Goal: Task Accomplishment & Management: Use online tool/utility

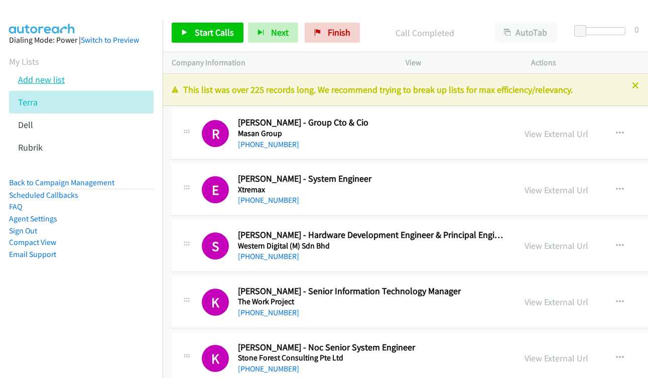
click at [38, 81] on link "Add new list" at bounding box center [41, 80] width 47 height 12
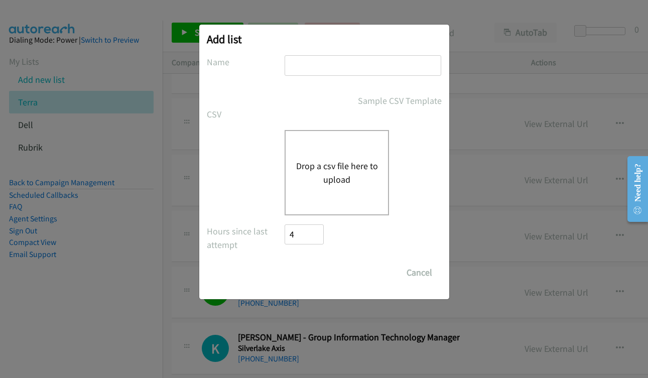
click at [333, 70] on input "text" at bounding box center [362, 65] width 157 height 21
type input "rubrik"
click at [322, 166] on button "Drop a csv file here to upload" at bounding box center [336, 172] width 82 height 27
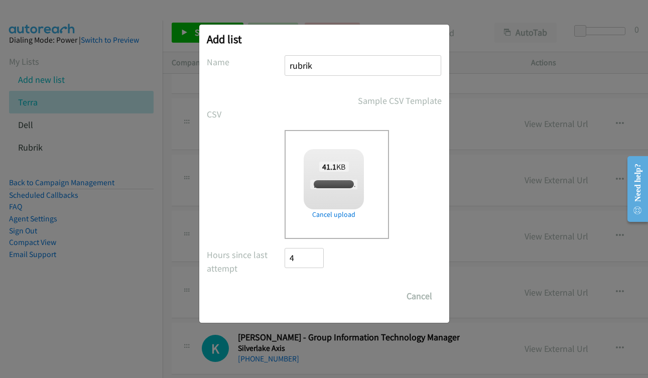
checkbox input "true"
click at [315, 300] on input "Save List" at bounding box center [311, 296] width 53 height 20
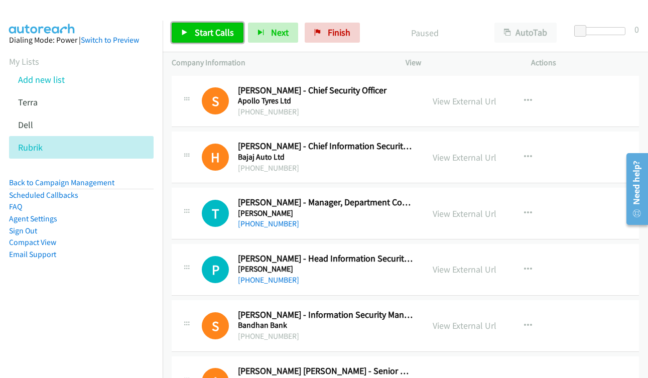
click at [206, 31] on span "Start Calls" at bounding box center [214, 33] width 39 height 12
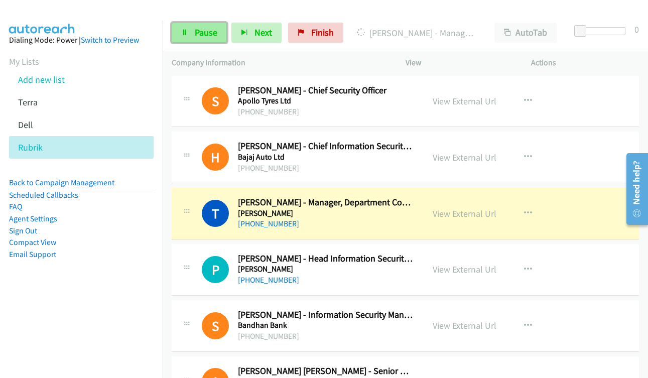
click at [214, 39] on link "Pause" at bounding box center [199, 33] width 55 height 20
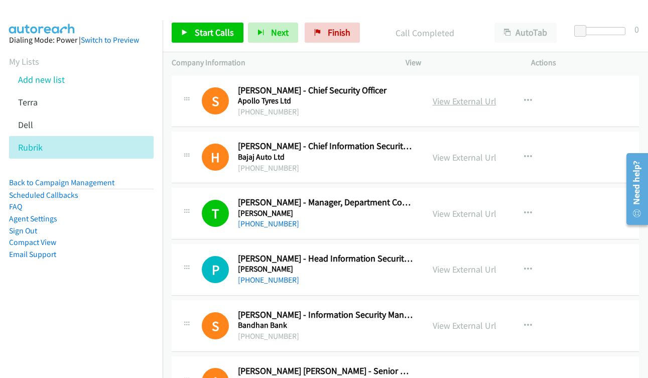
click at [448, 102] on link "View External Url" at bounding box center [464, 101] width 64 height 12
click at [200, 33] on span "Start Calls" at bounding box center [214, 33] width 39 height 12
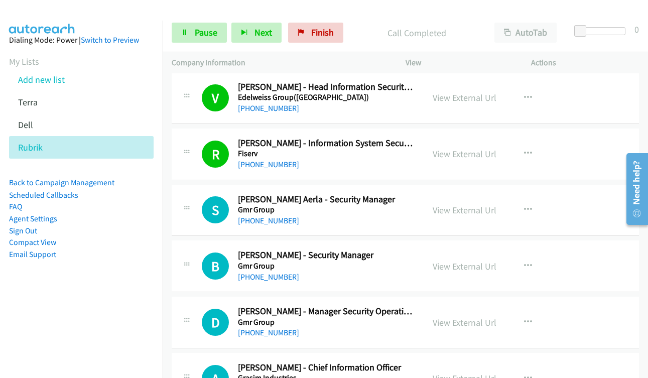
scroll to position [803, 0]
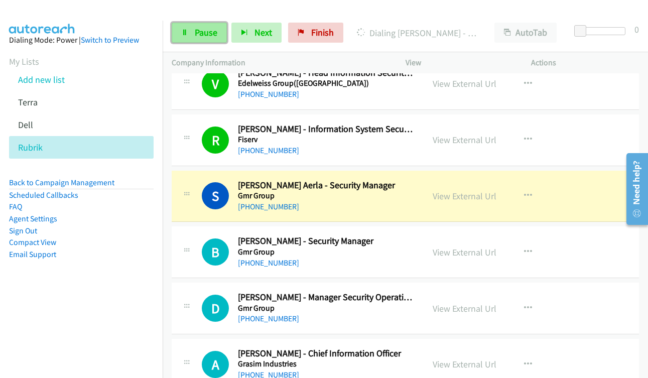
click at [197, 32] on span "Pause" at bounding box center [206, 33] width 23 height 12
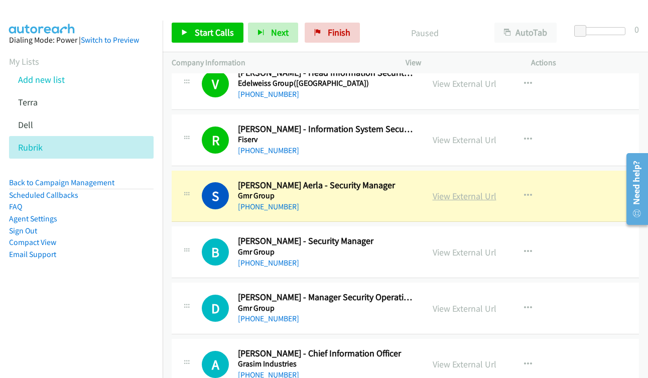
click at [466, 196] on link "View External Url" at bounding box center [464, 196] width 64 height 12
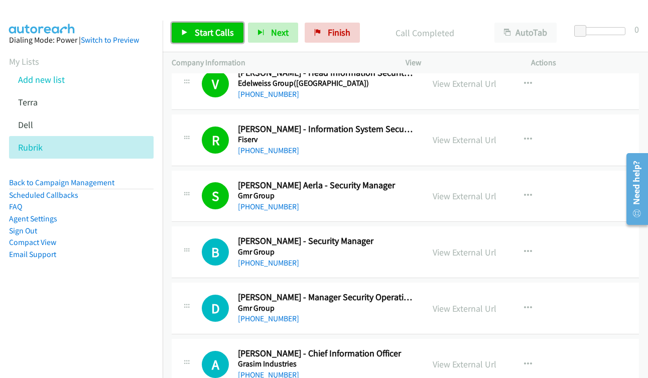
click at [200, 31] on span "Start Calls" at bounding box center [214, 33] width 39 height 12
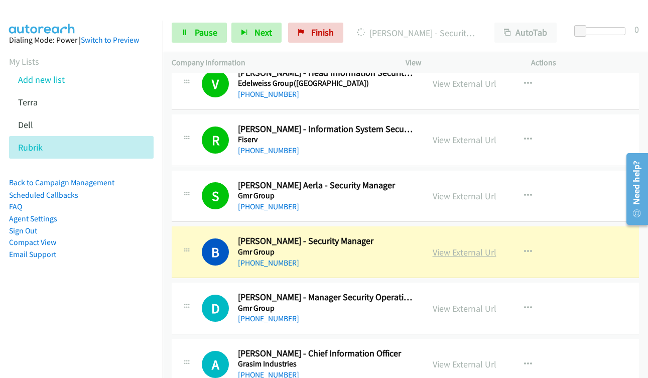
click at [467, 254] on link "View External Url" at bounding box center [464, 252] width 64 height 12
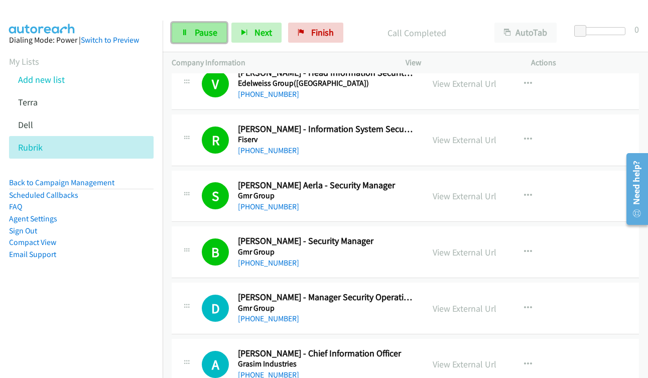
drag, startPoint x: 200, startPoint y: 33, endPoint x: 218, endPoint y: 34, distance: 18.1
click at [200, 33] on span "Pause" at bounding box center [206, 33] width 23 height 12
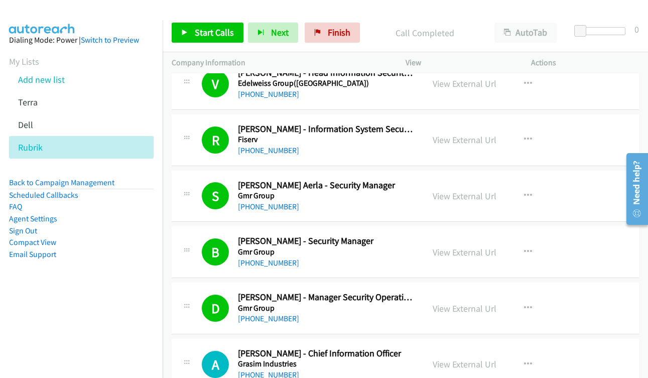
click at [181, 48] on div "Start Calls Pause Next Finish Call Completed AutoTab AutoTab 0" at bounding box center [405, 33] width 485 height 39
click at [189, 28] on link "Start Calls" at bounding box center [208, 33] width 72 height 20
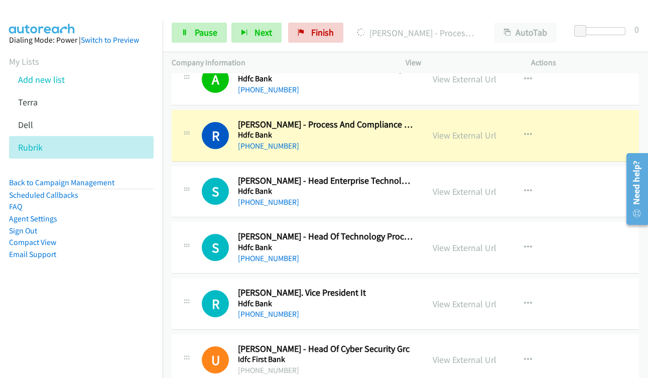
scroll to position [1706, 0]
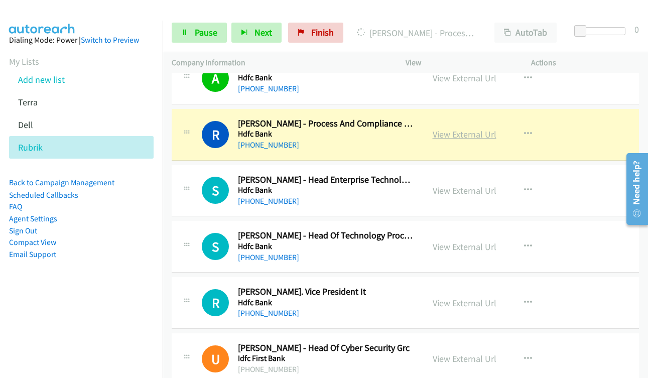
click at [475, 136] on link "View External Url" at bounding box center [464, 134] width 64 height 12
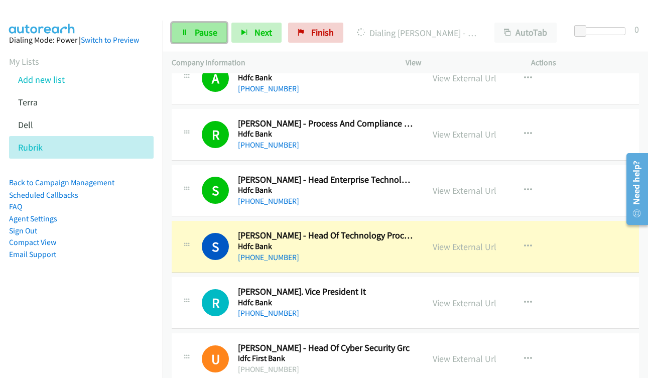
click at [199, 28] on span "Pause" at bounding box center [206, 33] width 23 height 12
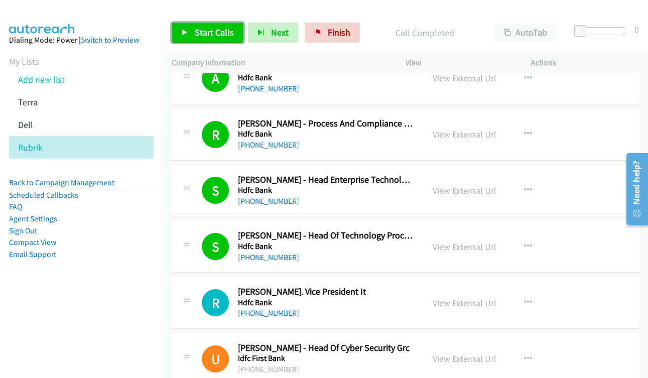
click at [206, 33] on span "Start Calls" at bounding box center [214, 33] width 39 height 12
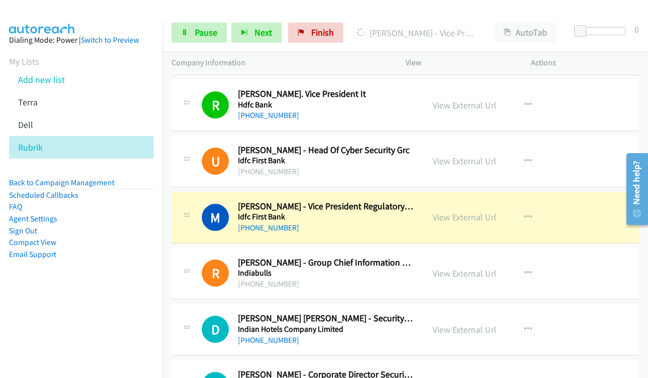
scroll to position [1957, 0]
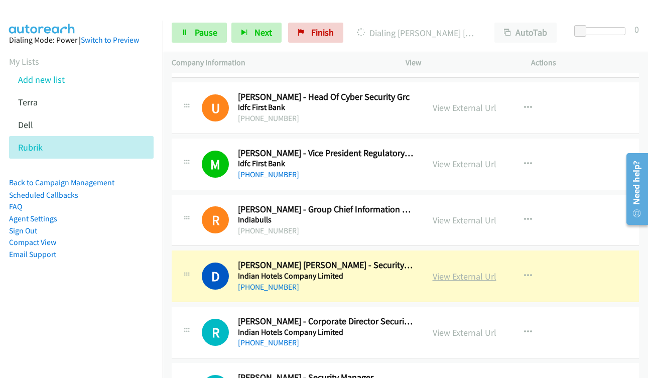
click at [473, 276] on link "View External Url" at bounding box center [464, 276] width 64 height 12
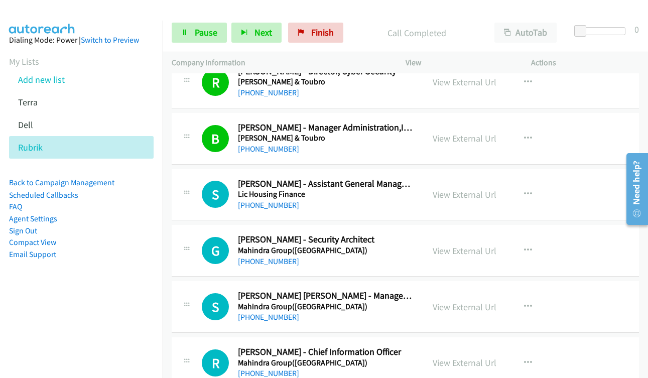
scroll to position [2960, 0]
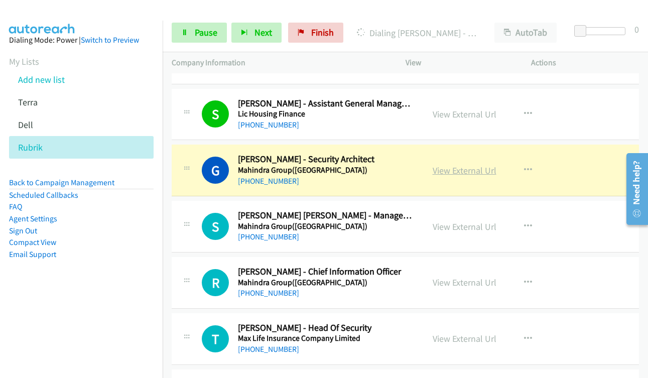
click at [451, 173] on link "View External Url" at bounding box center [464, 171] width 64 height 12
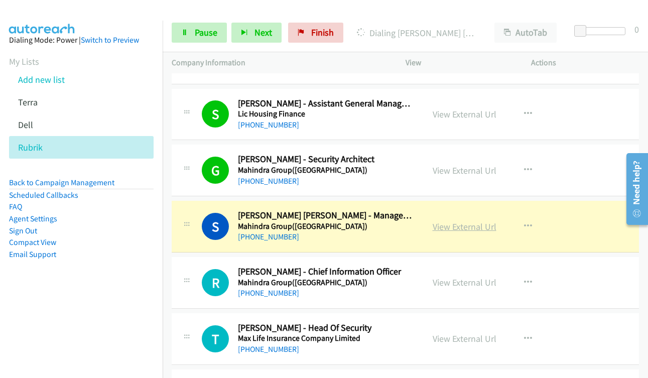
click at [456, 222] on link "View External Url" at bounding box center [464, 227] width 64 height 12
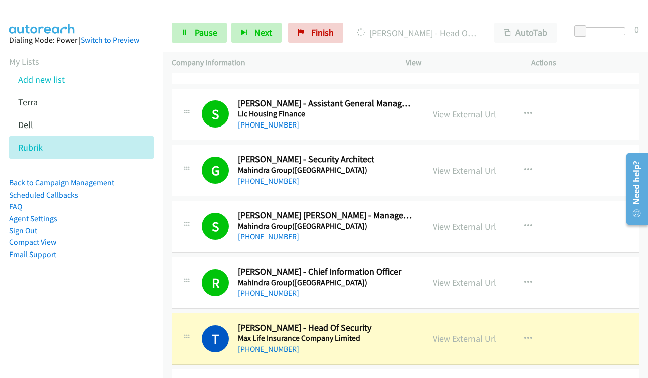
scroll to position [3060, 0]
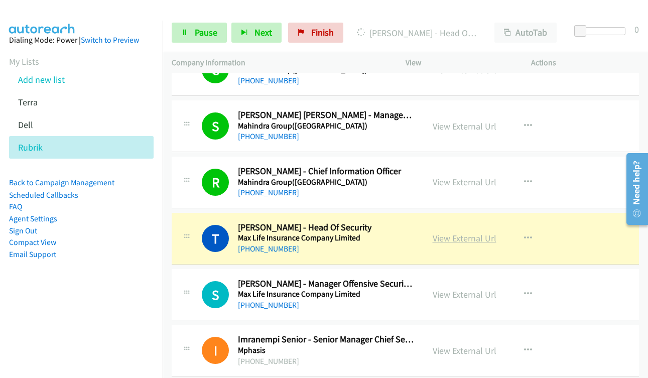
click at [470, 240] on link "View External Url" at bounding box center [464, 238] width 64 height 12
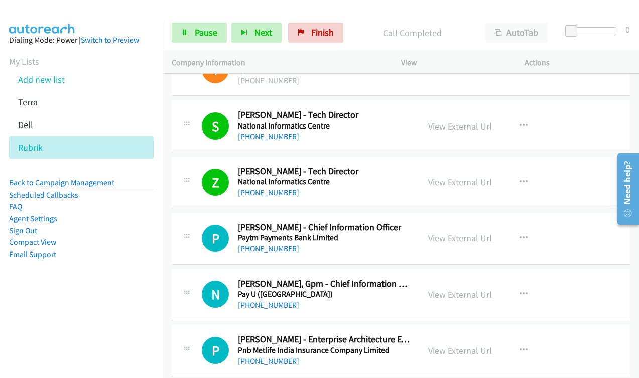
scroll to position [3391, 0]
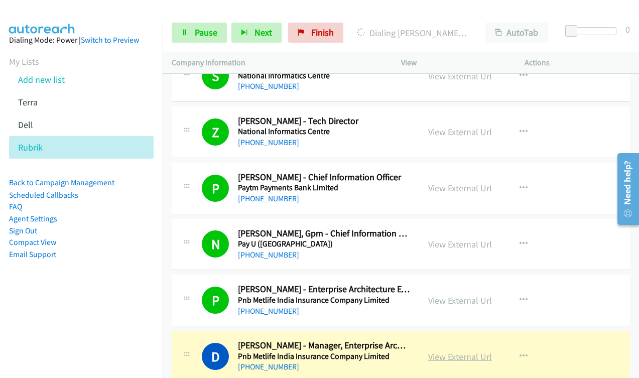
click at [451, 354] on link "View External Url" at bounding box center [460, 357] width 64 height 12
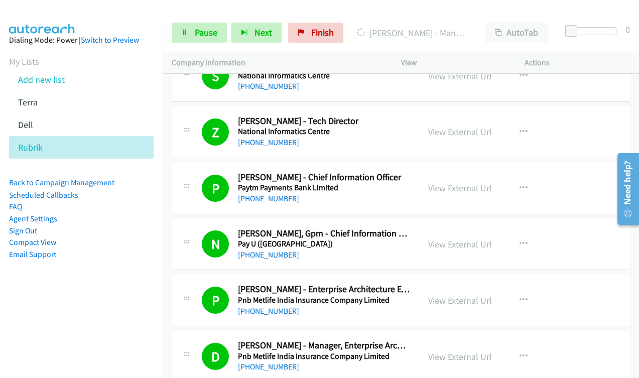
scroll to position [3542, 0]
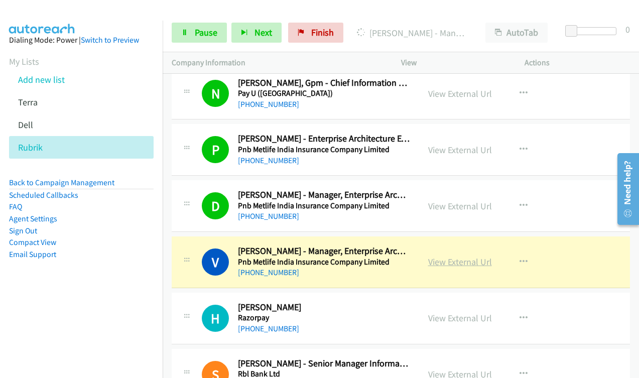
click at [450, 261] on link "View External Url" at bounding box center [460, 262] width 64 height 12
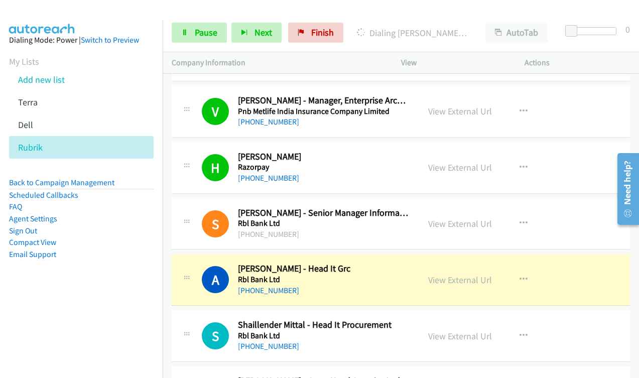
scroll to position [3743, 0]
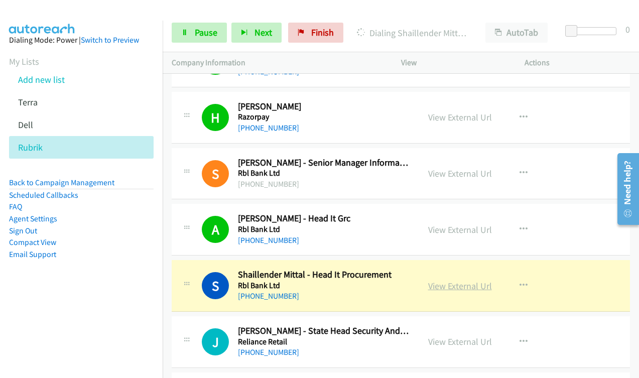
click at [433, 285] on link "View External Url" at bounding box center [460, 286] width 64 height 12
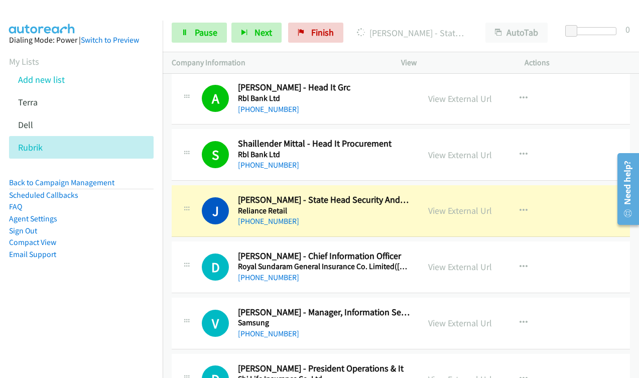
scroll to position [3893, 0]
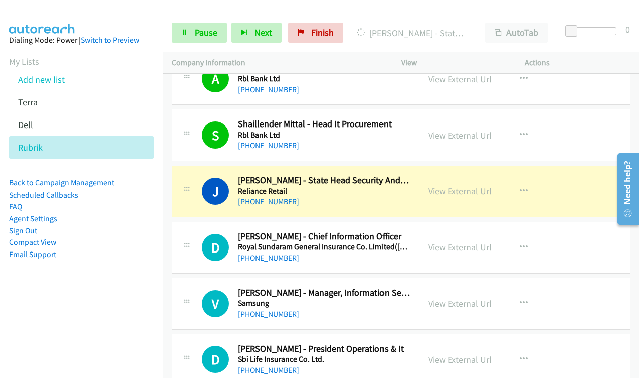
click at [454, 191] on link "View External Url" at bounding box center [460, 191] width 64 height 12
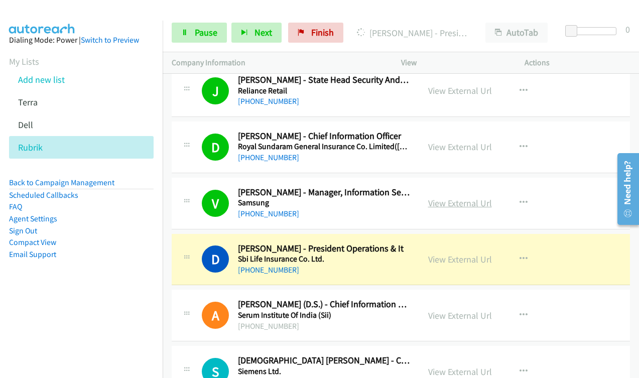
scroll to position [4044, 0]
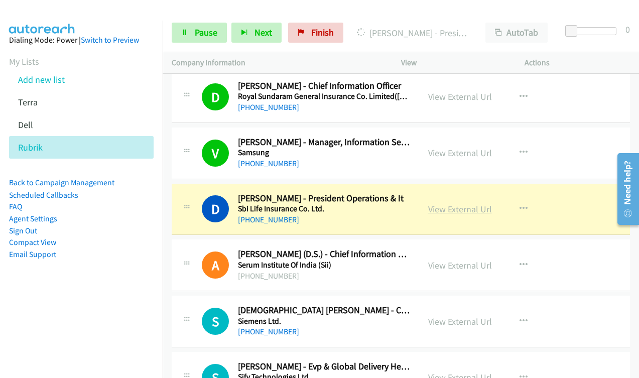
click at [445, 209] on link "View External Url" at bounding box center [460, 209] width 64 height 12
click at [186, 35] on icon at bounding box center [184, 33] width 7 height 7
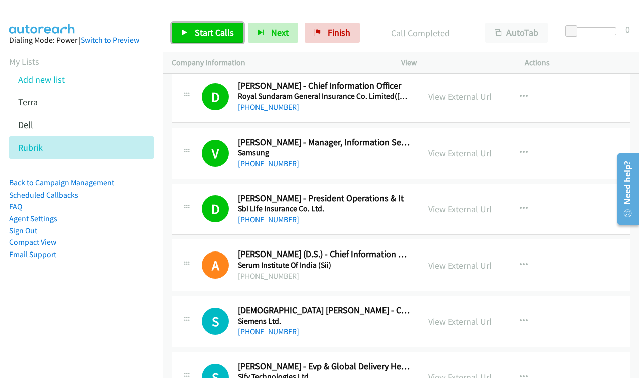
click at [219, 25] on link "Start Calls" at bounding box center [208, 33] width 72 height 20
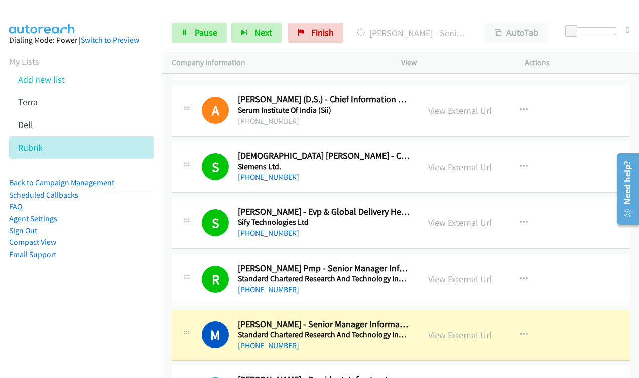
scroll to position [4294, 0]
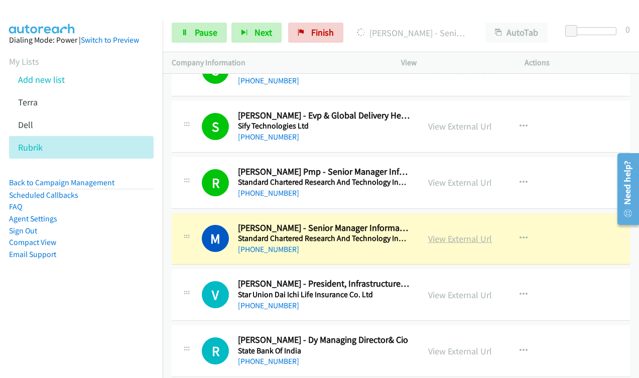
click at [476, 235] on link "View External Url" at bounding box center [460, 239] width 64 height 12
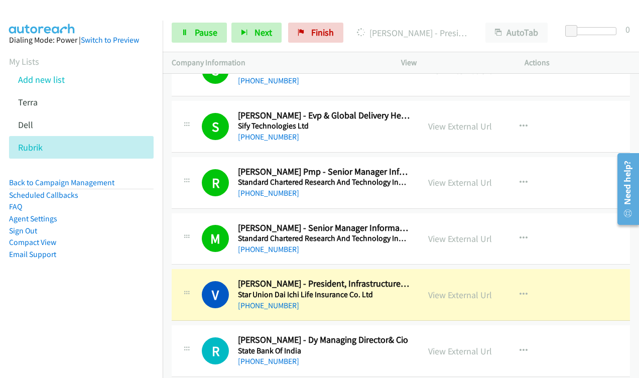
scroll to position [4395, 0]
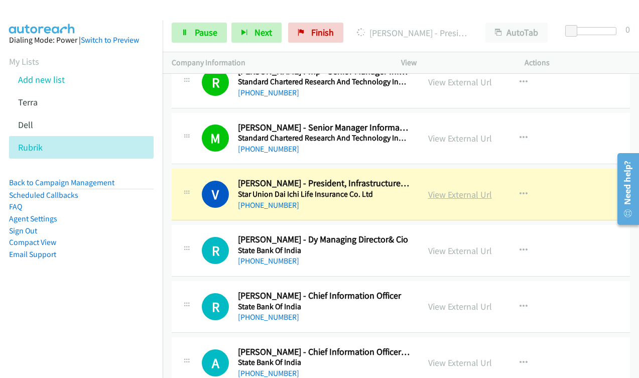
click at [457, 197] on link "View External Url" at bounding box center [460, 195] width 64 height 12
click at [196, 36] on span "Pause" at bounding box center [206, 33] width 23 height 12
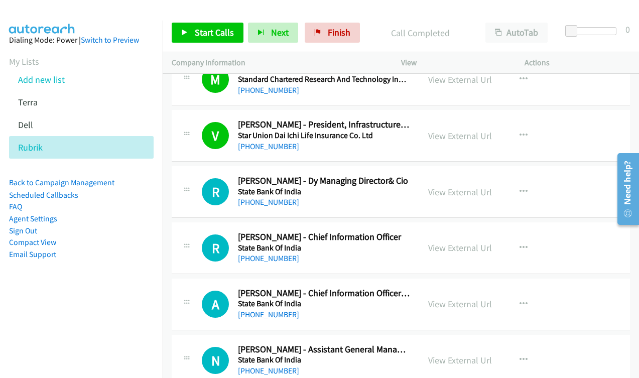
scroll to position [4545, 0]
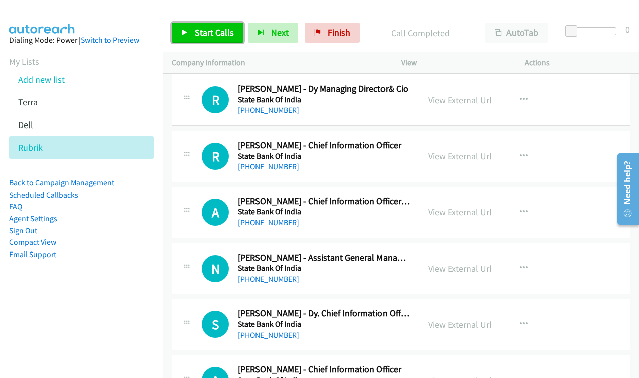
click at [202, 27] on span "Start Calls" at bounding box center [214, 33] width 39 height 12
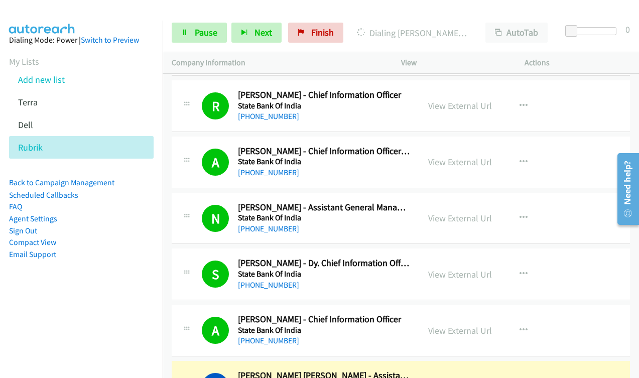
scroll to position [4846, 0]
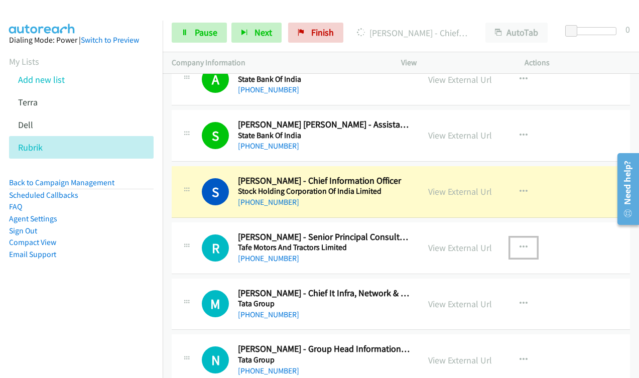
click at [516, 255] on button "button" at bounding box center [523, 247] width 27 height 20
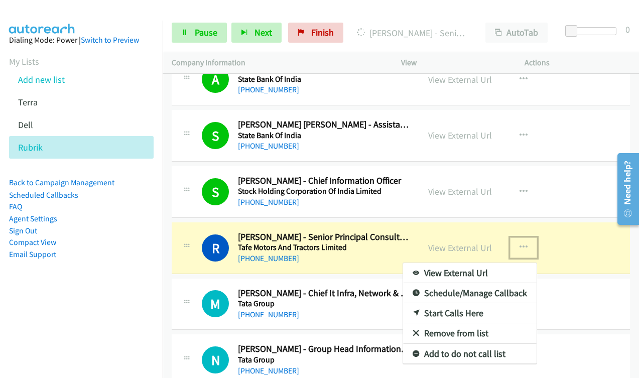
click at [204, 37] on div at bounding box center [319, 189] width 639 height 378
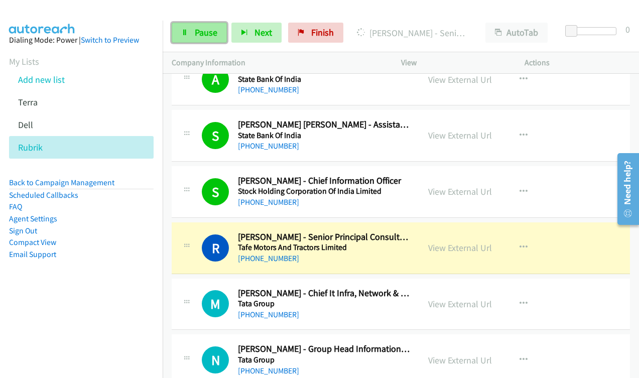
click at [187, 33] on icon at bounding box center [184, 33] width 7 height 7
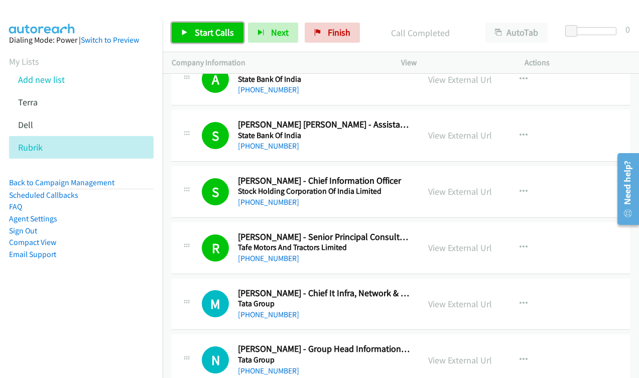
click at [209, 32] on span "Start Calls" at bounding box center [214, 33] width 39 height 12
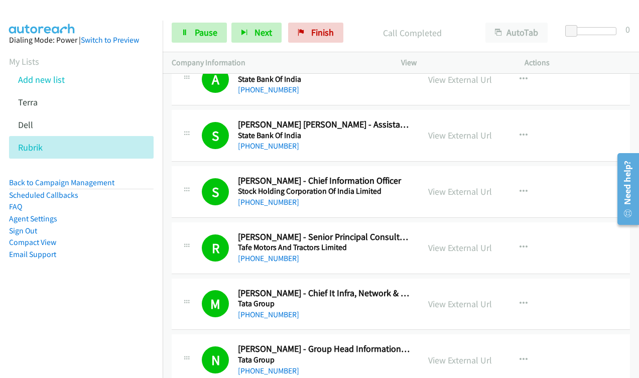
scroll to position [5097, 0]
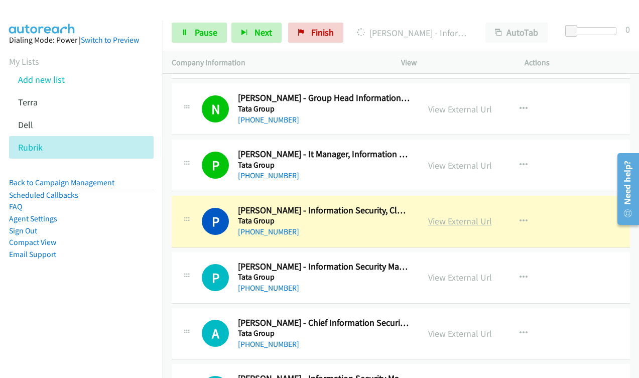
click at [474, 224] on link "View External Url" at bounding box center [460, 221] width 64 height 12
click at [202, 33] on span "Pause" at bounding box center [206, 33] width 23 height 12
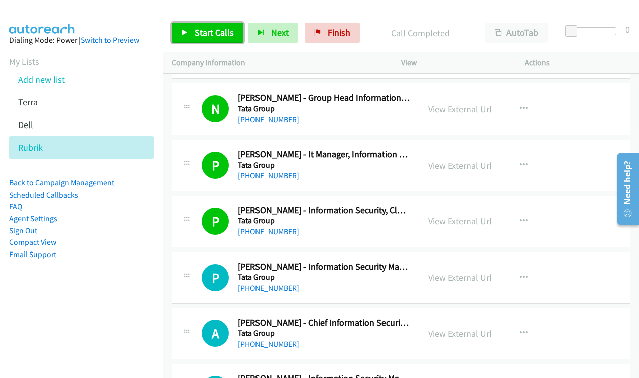
click at [214, 36] on span "Start Calls" at bounding box center [214, 33] width 39 height 12
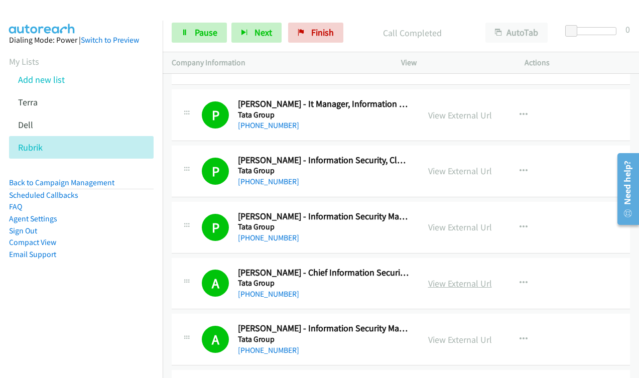
scroll to position [5398, 0]
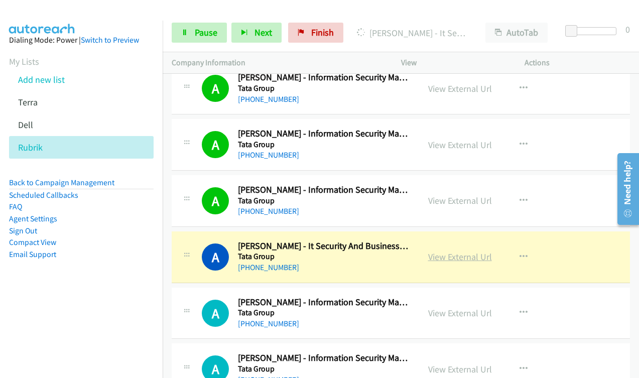
click at [449, 257] on link "View External Url" at bounding box center [460, 257] width 64 height 12
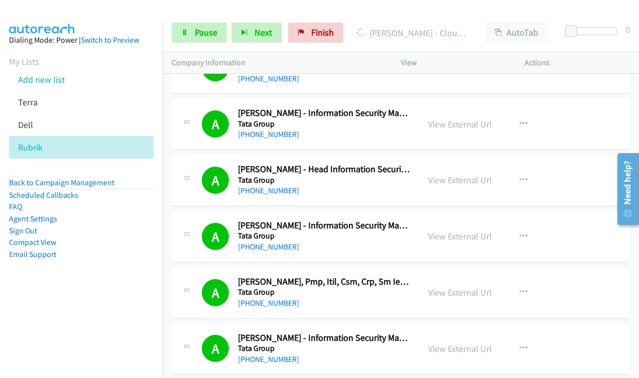
scroll to position [5950, 0]
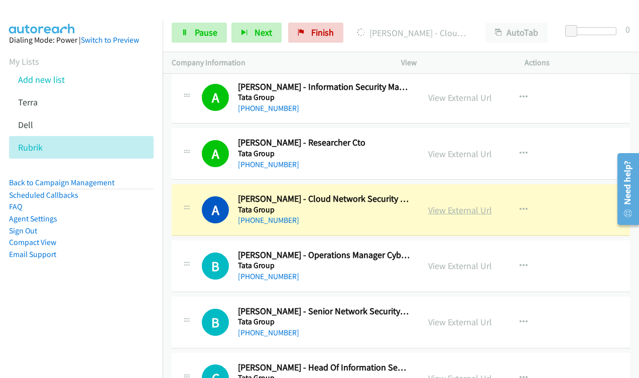
click at [443, 213] on link "View External Url" at bounding box center [460, 210] width 64 height 12
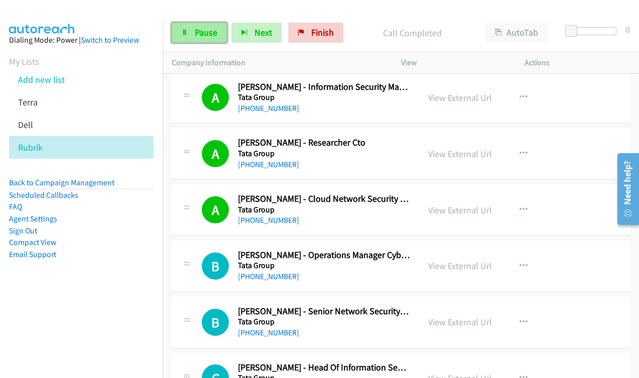
click at [192, 26] on link "Pause" at bounding box center [199, 33] width 55 height 20
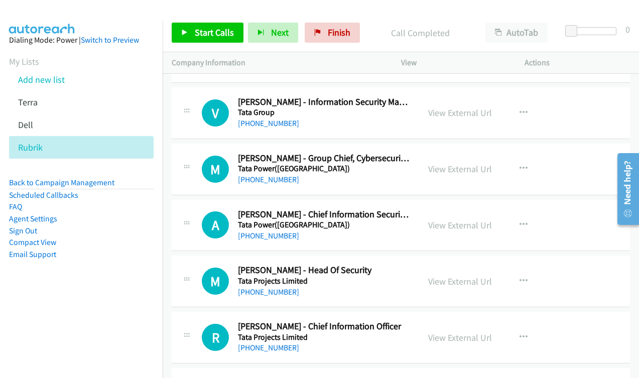
scroll to position [6753, 0]
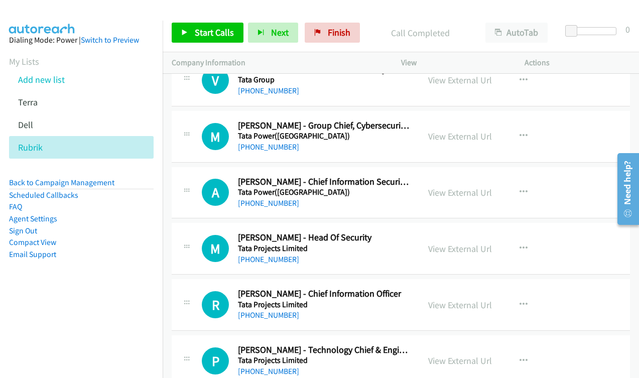
click at [438, 129] on div "View External Url" at bounding box center [460, 136] width 64 height 14
click at [438, 136] on link "View External Url" at bounding box center [460, 136] width 64 height 12
click at [440, 305] on link "View External Url" at bounding box center [460, 305] width 64 height 12
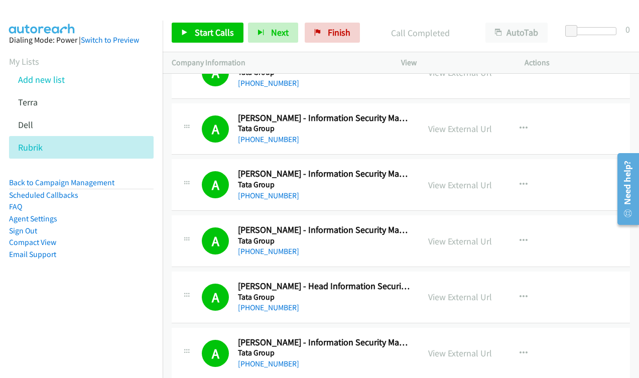
scroll to position [5912, 0]
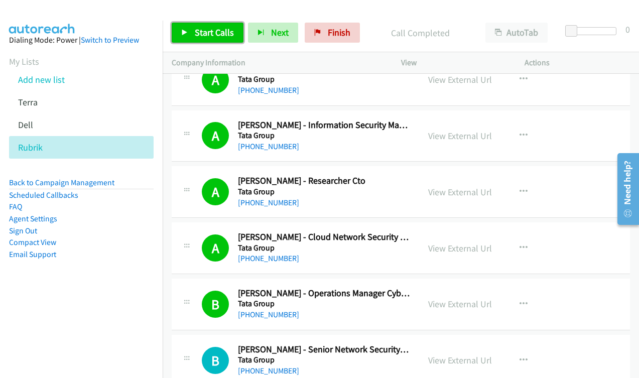
click at [200, 34] on span "Start Calls" at bounding box center [214, 33] width 39 height 12
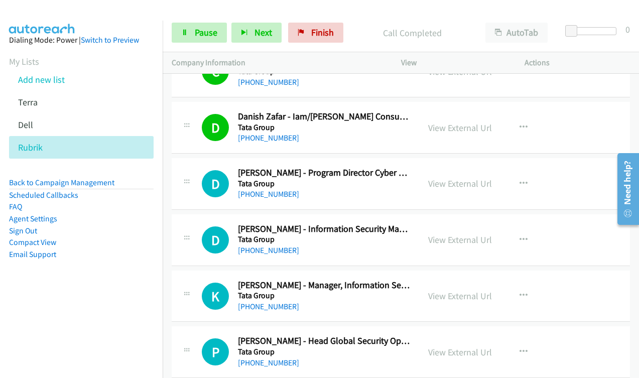
scroll to position [6313, 0]
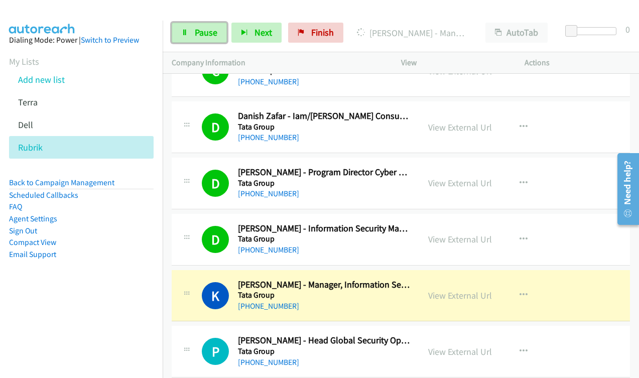
drag, startPoint x: 187, startPoint y: 30, endPoint x: 447, endPoint y: 101, distance: 269.5
click at [187, 31] on icon at bounding box center [184, 33] width 7 height 7
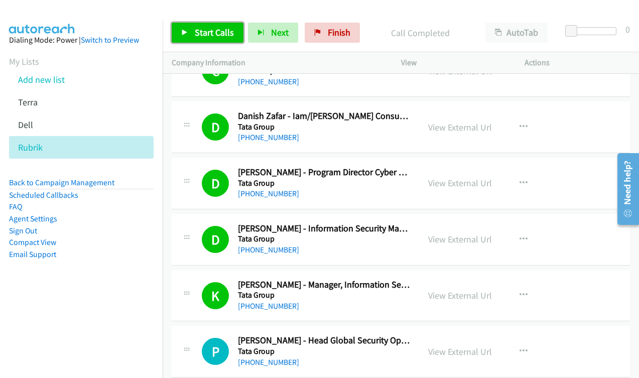
click at [209, 32] on span "Start Calls" at bounding box center [214, 33] width 39 height 12
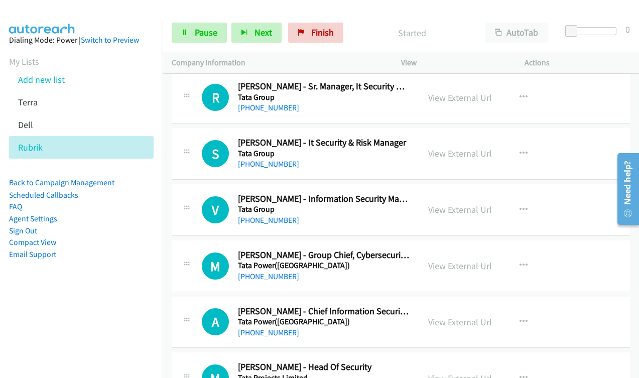
scroll to position [6765, 0]
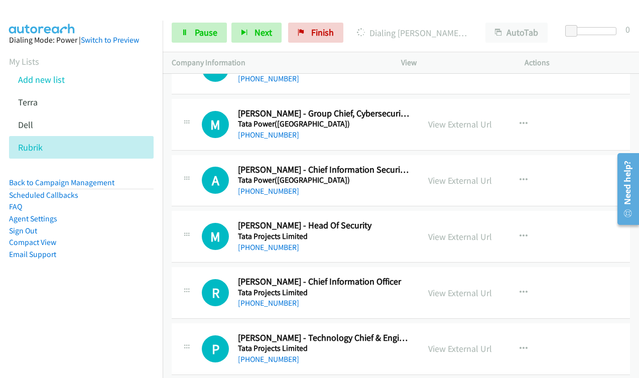
drag, startPoint x: 91, startPoint y: 284, endPoint x: 104, endPoint y: 289, distance: 14.0
click at [91, 285] on aside "Dialing Mode: Power | Switch to Preview My Lists Add new list Terra Dell Rubrik…" at bounding box center [81, 163] width 163 height 285
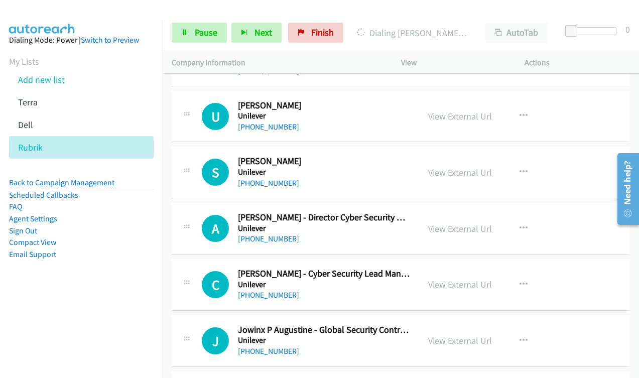
scroll to position [8270, 0]
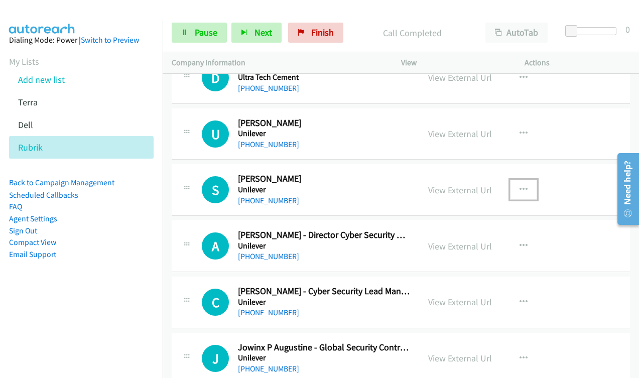
click at [522, 190] on icon "button" at bounding box center [523, 190] width 8 height 8
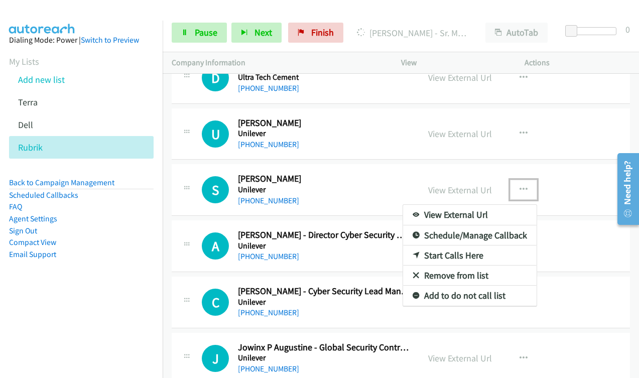
click at [458, 255] on link "Start Calls Here" at bounding box center [469, 255] width 133 height 20
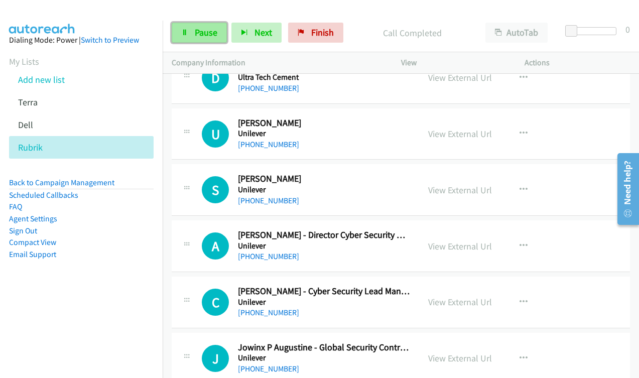
click at [208, 36] on span "Pause" at bounding box center [206, 33] width 23 height 12
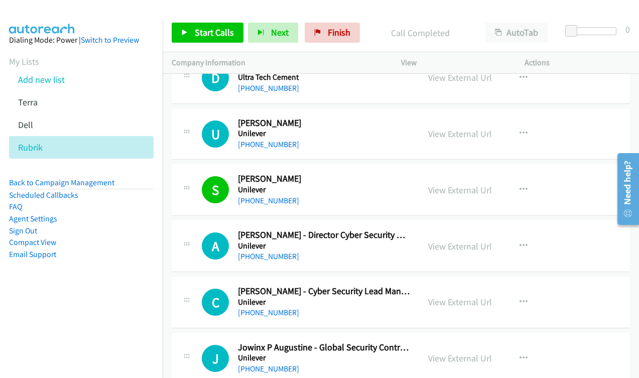
click at [135, 299] on aside "Dialing Mode: Power | Switch to Preview My Lists Add new list Terra Dell Rubrik…" at bounding box center [81, 163] width 163 height 285
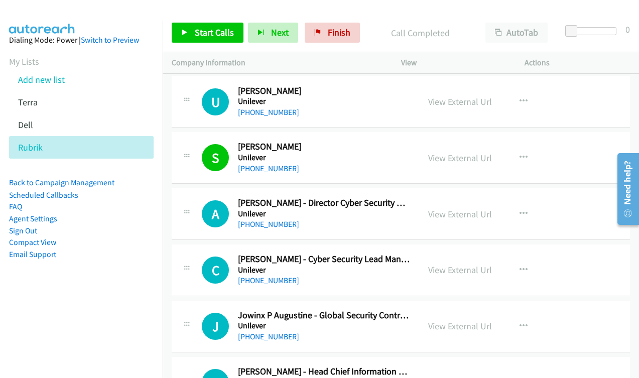
scroll to position [8320, 0]
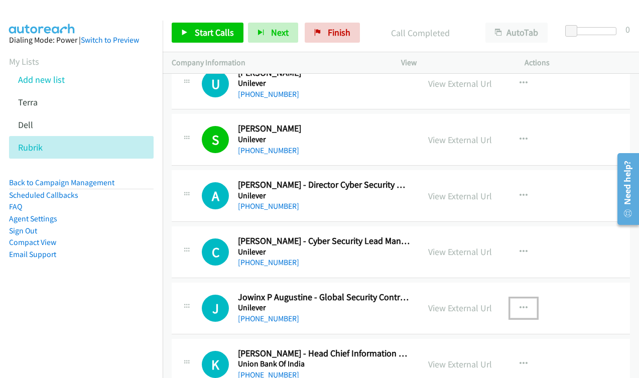
click at [522, 304] on icon "button" at bounding box center [523, 308] width 8 height 8
click at [628, 320] on div at bounding box center [319, 189] width 639 height 378
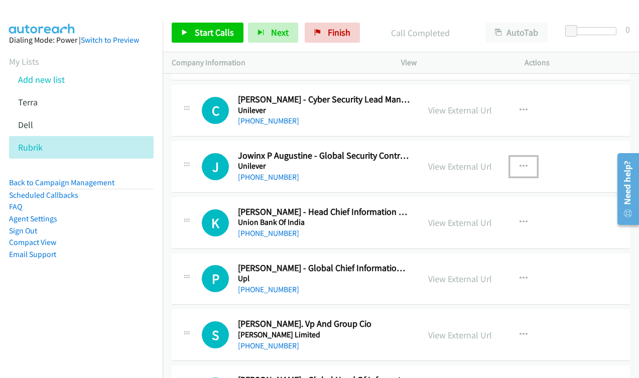
scroll to position [8470, 0]
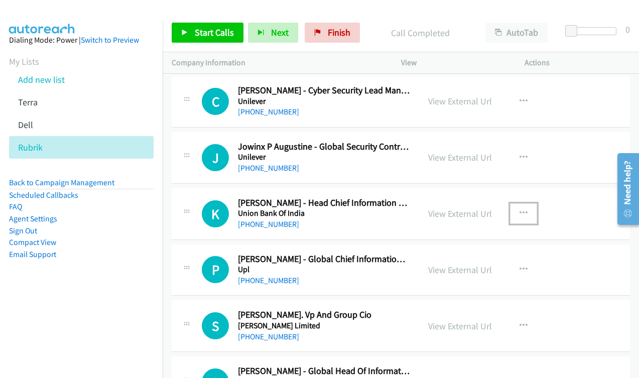
click at [519, 210] on icon "button" at bounding box center [523, 213] width 8 height 8
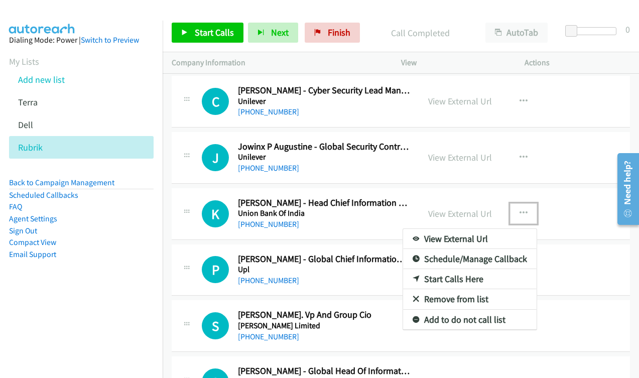
click at [476, 280] on link "Start Calls Here" at bounding box center [469, 279] width 133 height 20
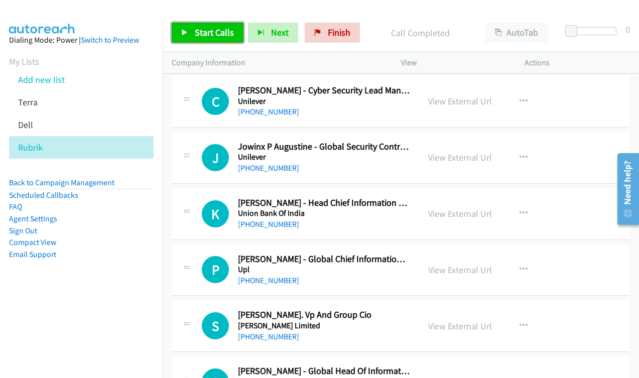
click at [195, 32] on span "Start Calls" at bounding box center [214, 33] width 39 height 12
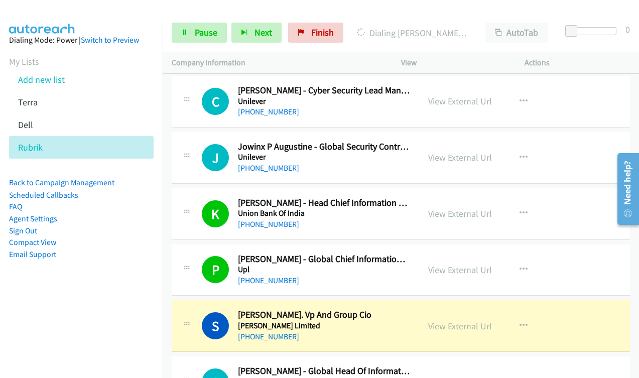
click at [73, 344] on nav "Dialing Mode: Power | Switch to Preview My Lists Add new list Terra Dell Rubrik…" at bounding box center [81, 210] width 163 height 378
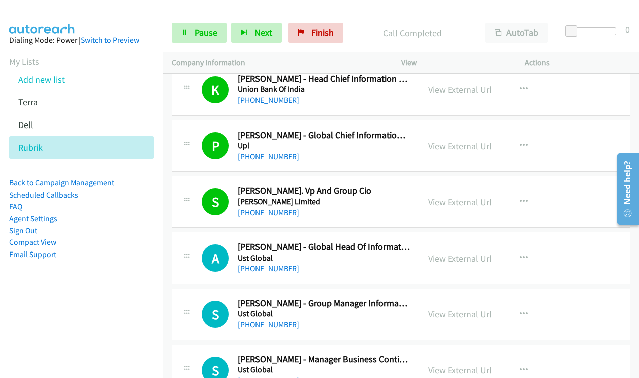
scroll to position [8621, 0]
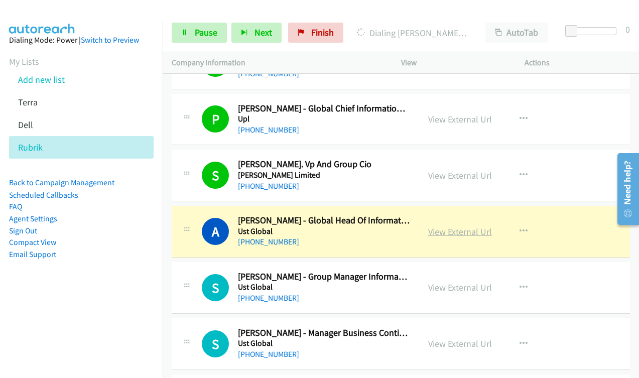
click at [451, 233] on link "View External Url" at bounding box center [460, 232] width 64 height 12
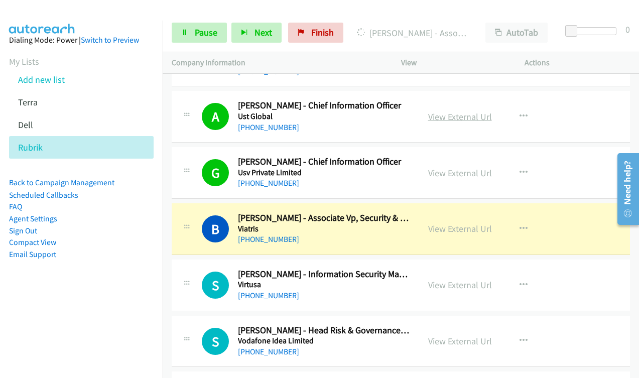
scroll to position [8972, 0]
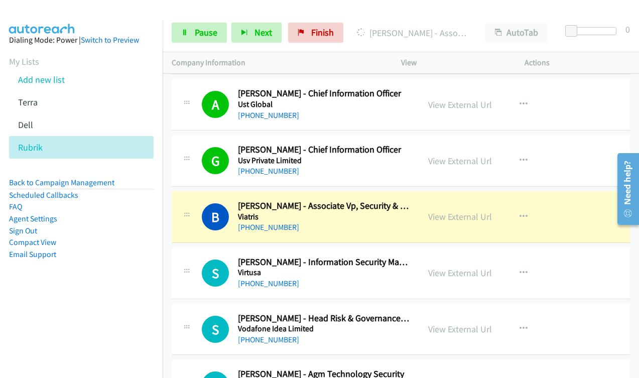
click at [85, 306] on nav "Dialing Mode: Power | Switch to Preview My Lists Add new list Terra Dell Rubrik…" at bounding box center [81, 210] width 163 height 378
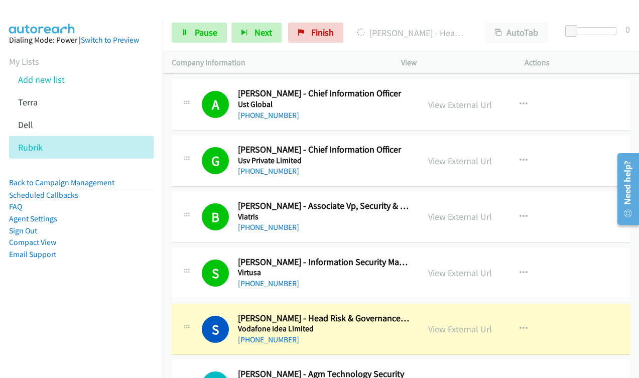
scroll to position [9173, 0]
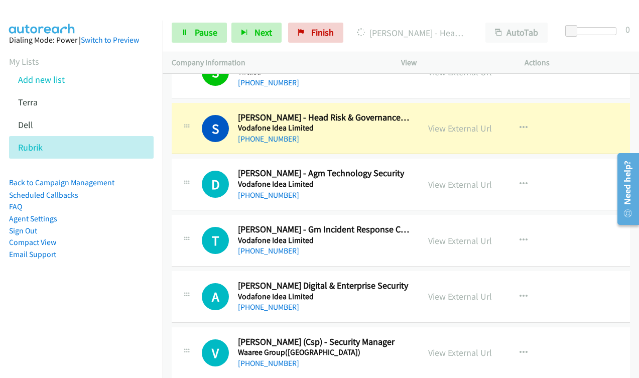
click at [87, 299] on aside "Dialing Mode: Power | Switch to Preview My Lists Add new list Terra Dell Rubrik…" at bounding box center [81, 163] width 163 height 285
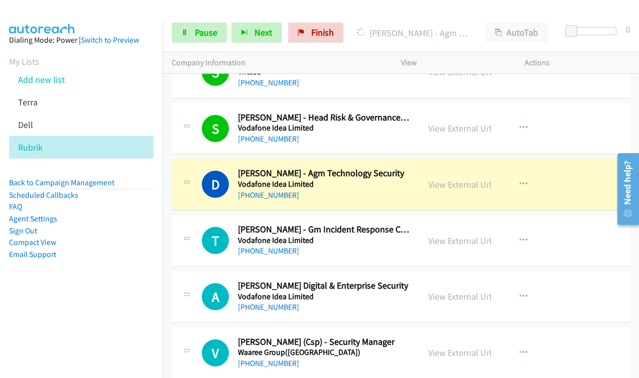
click at [66, 304] on aside "Dialing Mode: Power | Switch to Preview My Lists Add new list Terra Dell Rubrik…" at bounding box center [81, 163] width 163 height 285
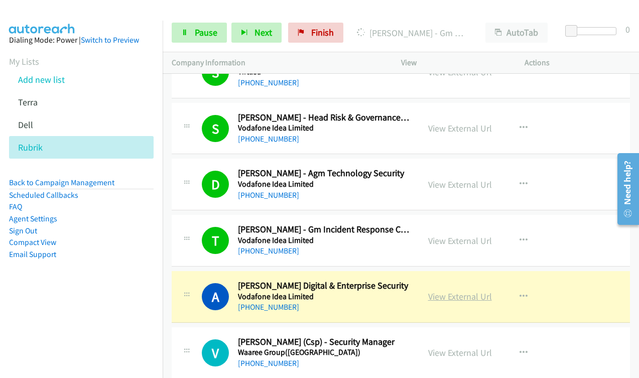
click at [446, 301] on link "View External Url" at bounding box center [460, 296] width 64 height 12
click at [195, 33] on span "Pause" at bounding box center [206, 33] width 23 height 12
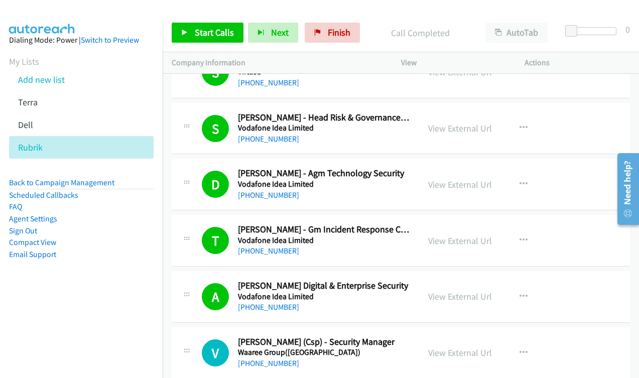
click at [92, 315] on nav "Dialing Mode: Power | Switch to Preview My Lists Add new list Terra Dell Rubrik…" at bounding box center [81, 210] width 163 height 378
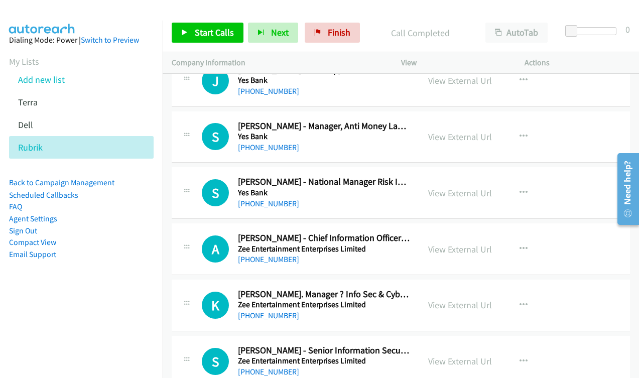
scroll to position [10422, 0]
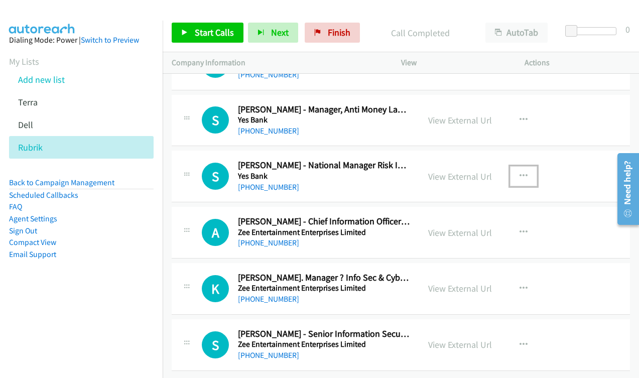
click at [520, 172] on icon "button" at bounding box center [523, 176] width 8 height 8
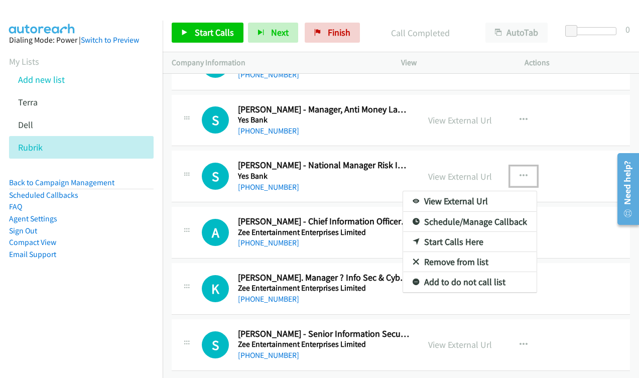
click at [453, 232] on link "Start Calls Here" at bounding box center [469, 242] width 133 height 20
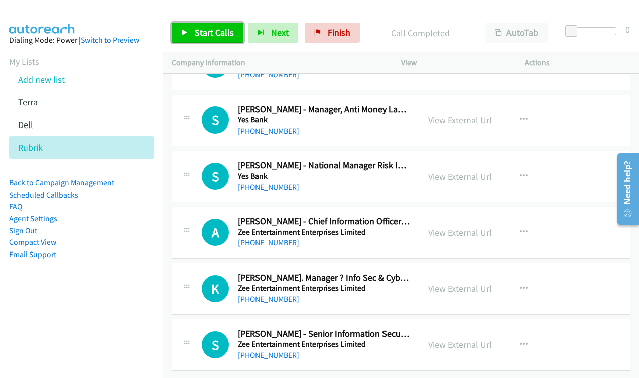
click at [202, 34] on span "Start Calls" at bounding box center [214, 33] width 39 height 12
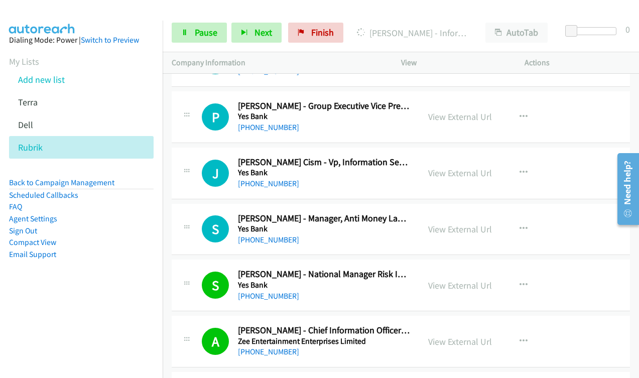
scroll to position [10372, 0]
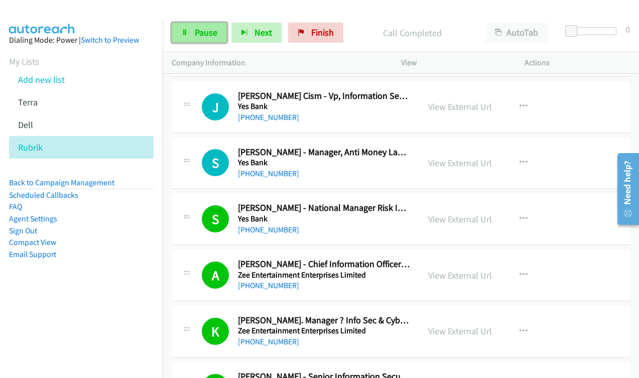
click at [199, 36] on span "Pause" at bounding box center [206, 33] width 23 height 12
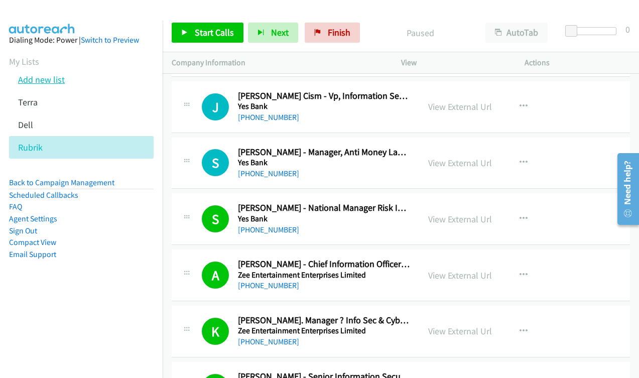
click at [49, 82] on link "Add new list" at bounding box center [41, 80] width 47 height 12
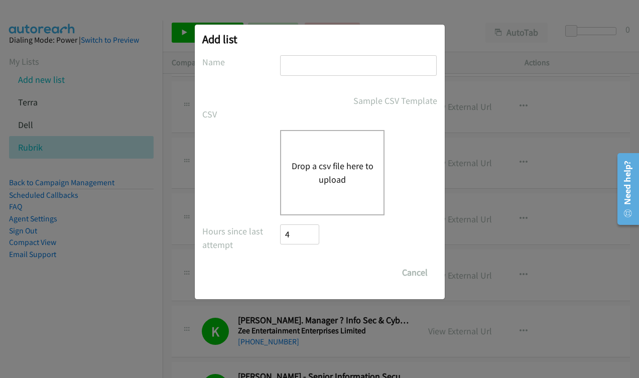
click at [325, 67] on input "text" at bounding box center [358, 65] width 157 height 21
type input "rub"
click at [324, 173] on button "Drop a csv file here to upload" at bounding box center [332, 172] width 82 height 27
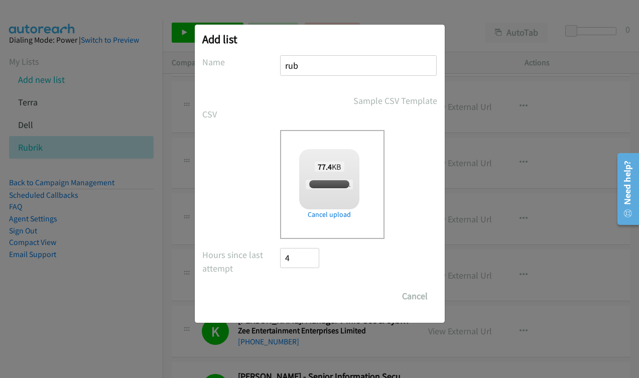
checkbox input "true"
click at [314, 296] on input "Save List" at bounding box center [306, 296] width 53 height 20
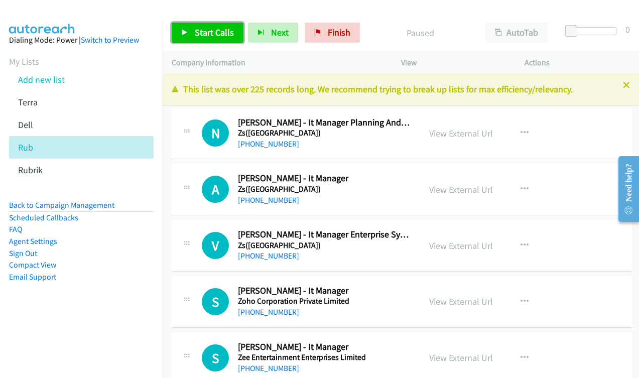
click at [193, 32] on link "Start Calls" at bounding box center [208, 33] width 72 height 20
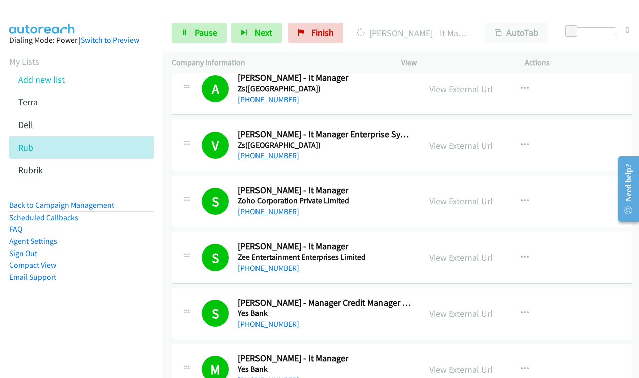
scroll to position [301, 0]
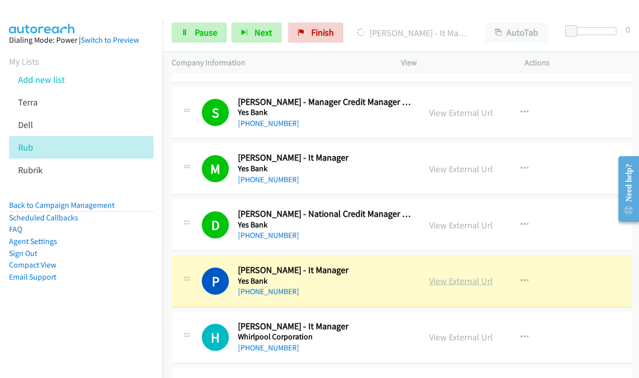
click at [489, 285] on link "View External Url" at bounding box center [461, 281] width 64 height 12
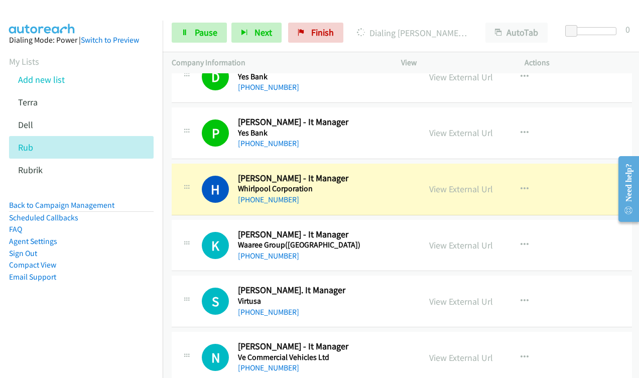
scroll to position [452, 0]
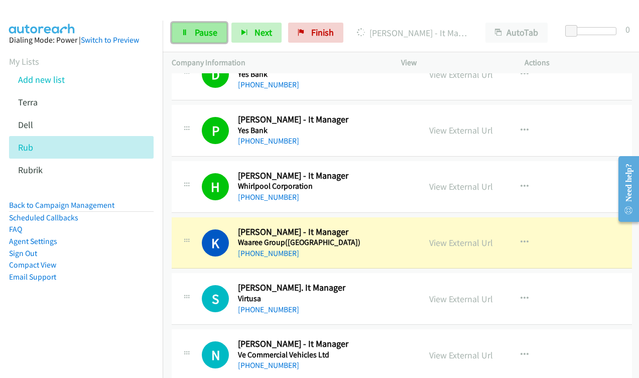
click at [181, 37] on link "Pause" at bounding box center [199, 33] width 55 height 20
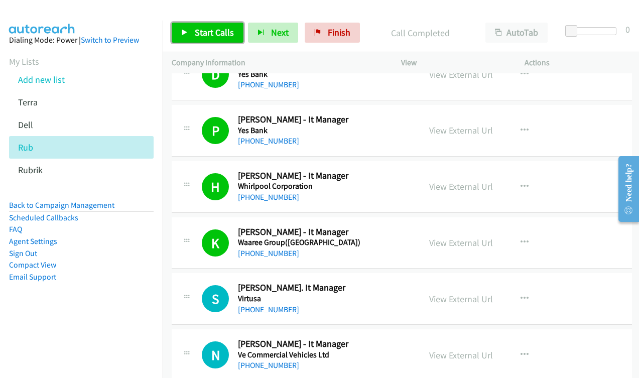
click at [194, 32] on link "Start Calls" at bounding box center [208, 33] width 72 height 20
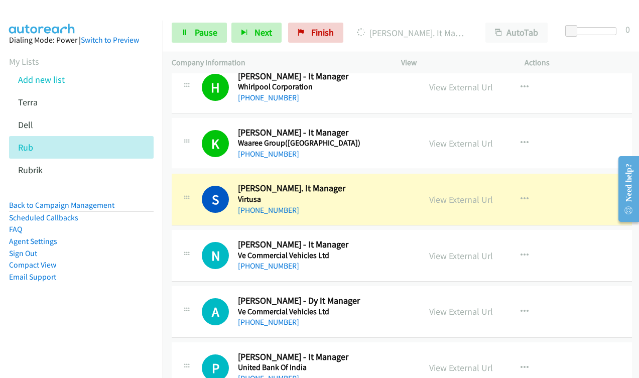
scroll to position [552, 0]
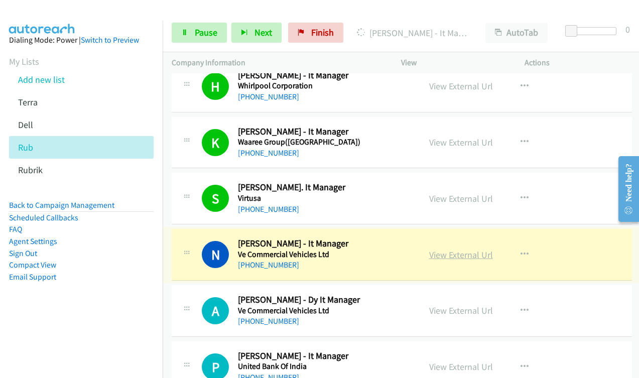
click at [441, 253] on link "View External Url" at bounding box center [461, 255] width 64 height 12
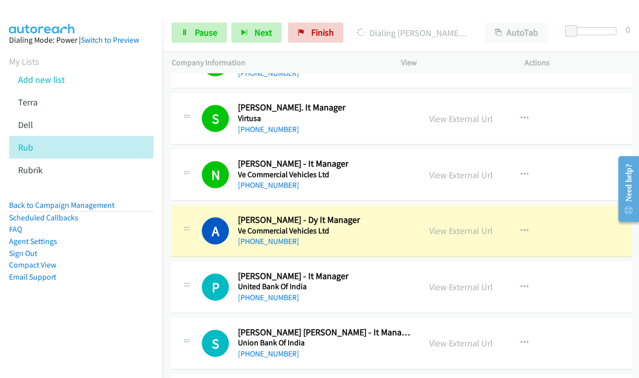
scroll to position [702, 0]
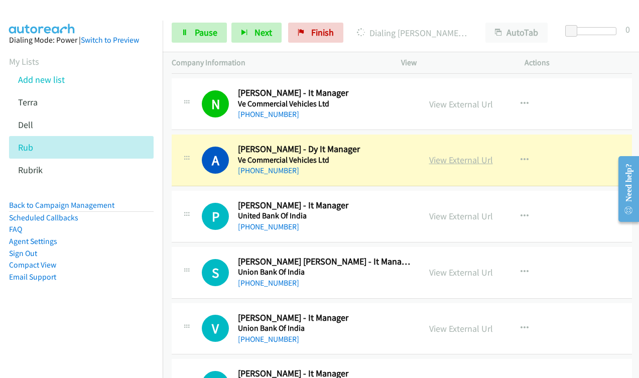
click at [456, 158] on link "View External Url" at bounding box center [461, 160] width 64 height 12
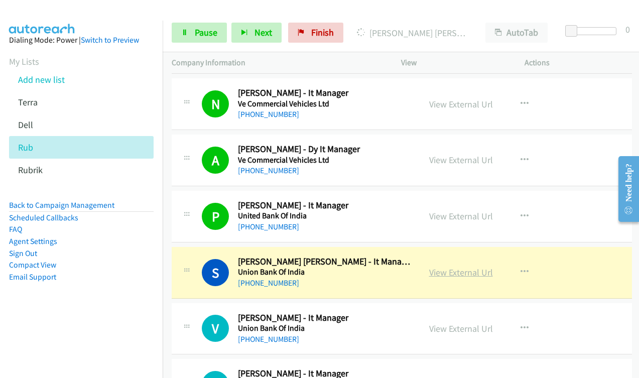
click at [469, 275] on link "View External Url" at bounding box center [461, 272] width 64 height 12
click at [202, 37] on span "Pause" at bounding box center [206, 33] width 23 height 12
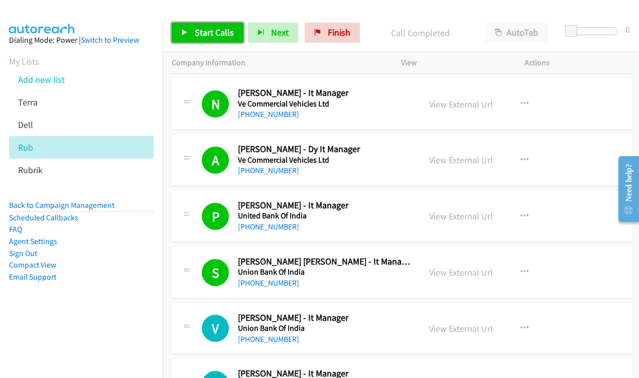
click at [191, 31] on link "Start Calls" at bounding box center [208, 33] width 72 height 20
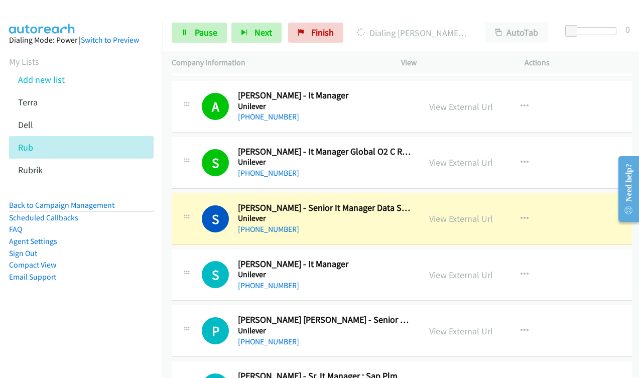
scroll to position [1054, 0]
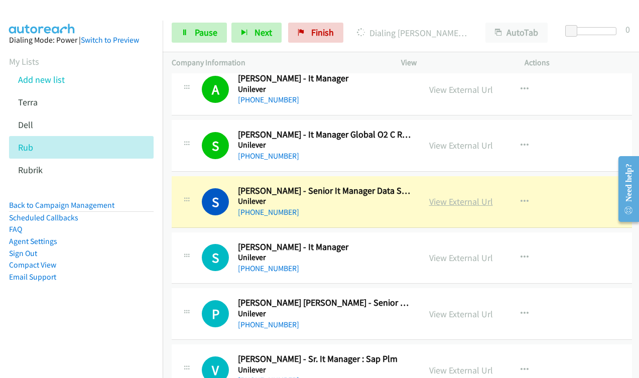
click at [470, 204] on link "View External Url" at bounding box center [461, 202] width 64 height 12
click at [201, 32] on span "Pause" at bounding box center [206, 33] width 23 height 12
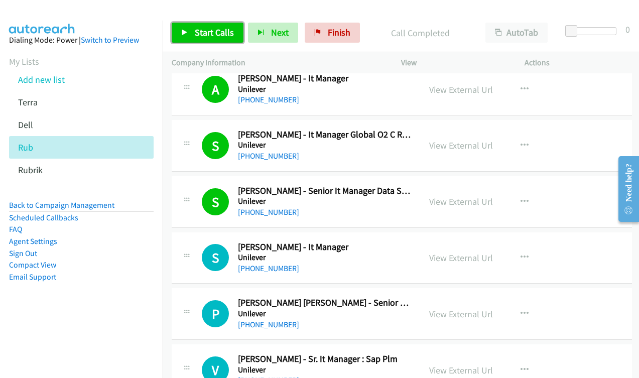
click at [219, 38] on link "Start Calls" at bounding box center [208, 33] width 72 height 20
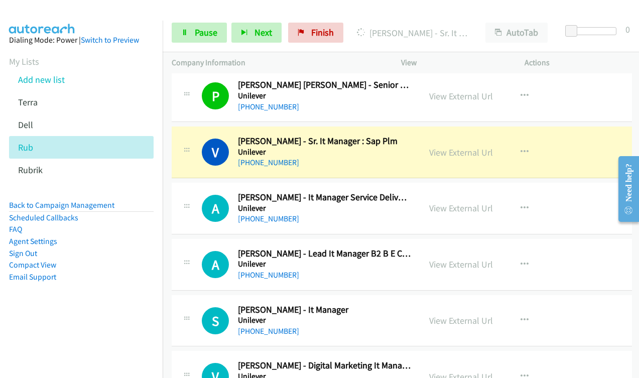
scroll to position [1304, 0]
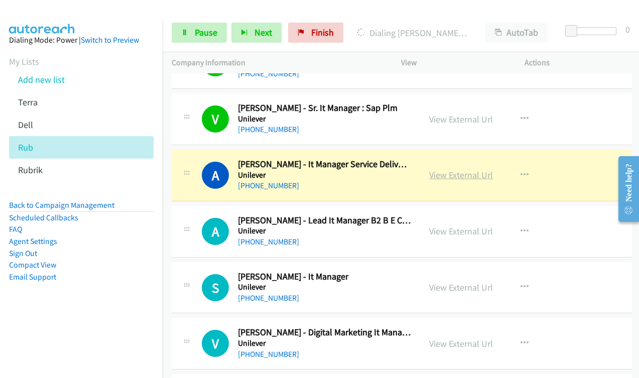
click at [466, 173] on link "View External Url" at bounding box center [461, 175] width 64 height 12
click at [196, 35] on span "Pause" at bounding box center [206, 33] width 23 height 12
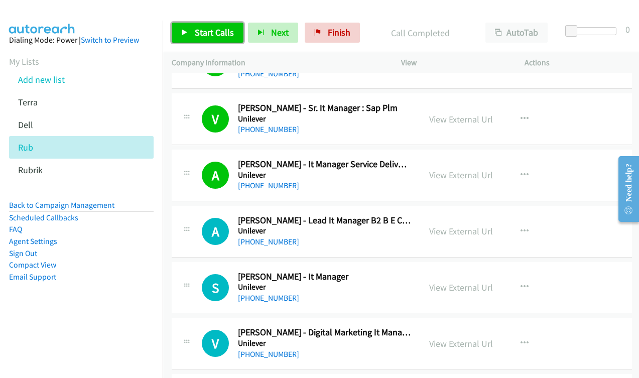
click at [205, 31] on span "Start Calls" at bounding box center [214, 33] width 39 height 12
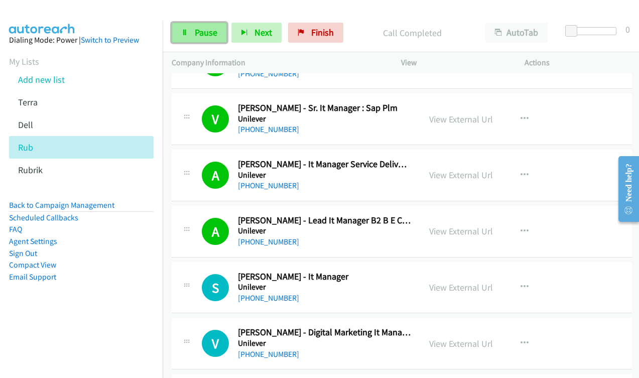
click at [204, 24] on link "Pause" at bounding box center [199, 33] width 55 height 20
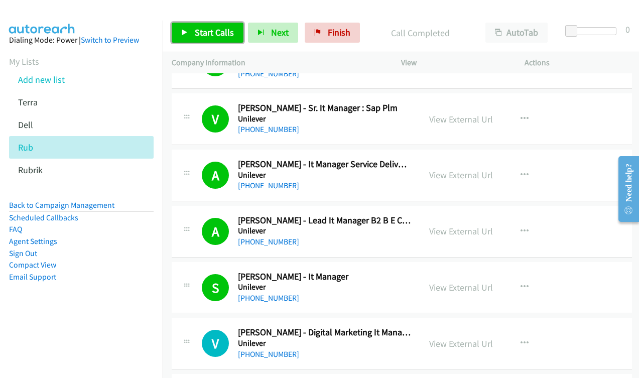
click at [191, 28] on link "Start Calls" at bounding box center [208, 33] width 72 height 20
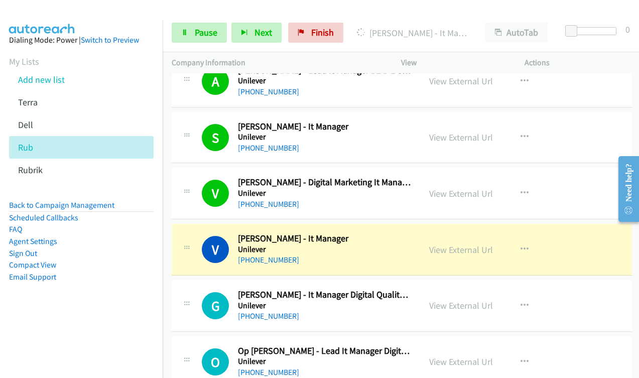
scroll to position [1455, 0]
click at [465, 247] on link "View External Url" at bounding box center [461, 249] width 64 height 12
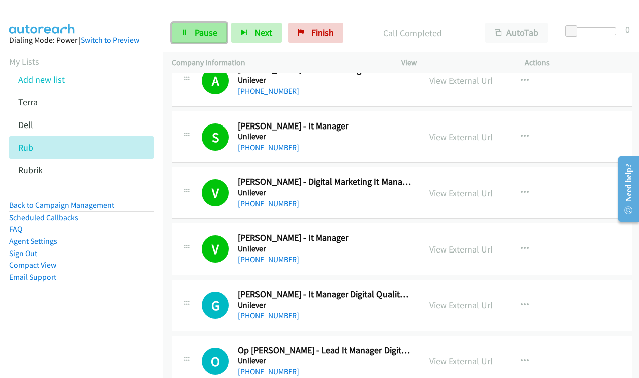
click at [197, 38] on span "Pause" at bounding box center [206, 33] width 23 height 12
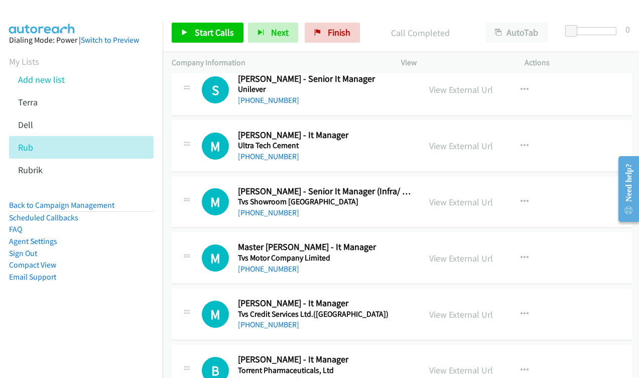
scroll to position [1957, 0]
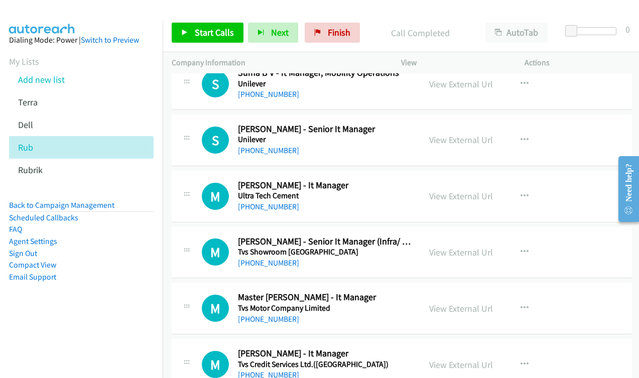
click at [128, 296] on aside "Dialing Mode: Power | Switch to Preview My Lists Add new list Terra Dell Rub Ru…" at bounding box center [81, 175] width 163 height 308
click at [525, 196] on icon "button" at bounding box center [524, 196] width 8 height 8
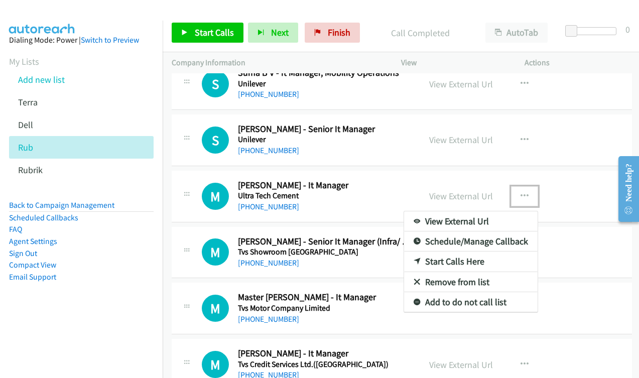
click at [461, 260] on link "Start Calls Here" at bounding box center [470, 261] width 133 height 20
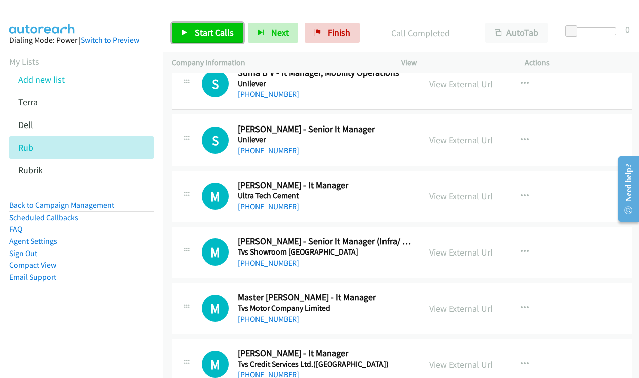
click at [221, 29] on span "Start Calls" at bounding box center [214, 33] width 39 height 12
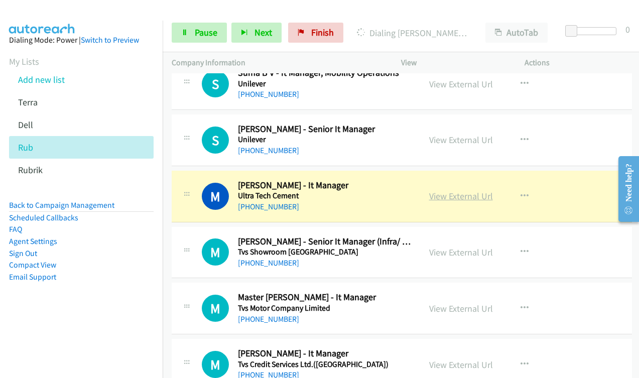
click at [462, 198] on link "View External Url" at bounding box center [461, 196] width 64 height 12
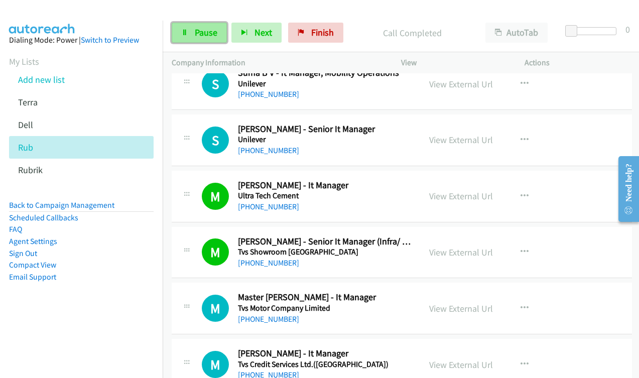
click at [192, 37] on link "Pause" at bounding box center [199, 33] width 55 height 20
